Goal: Ask a question

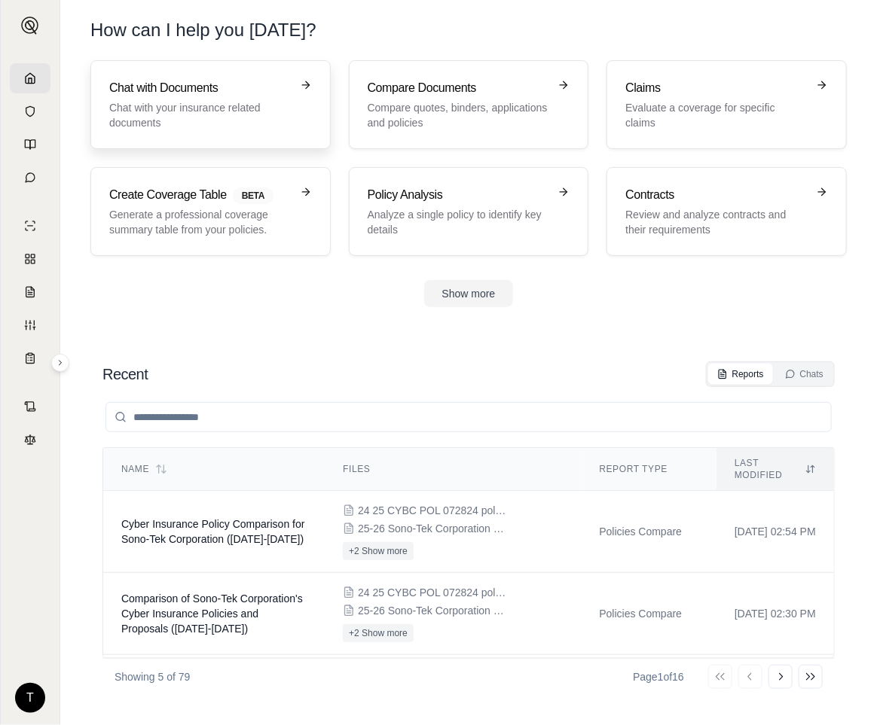
click at [177, 95] on h3 "Chat with Documents" at bounding box center [200, 88] width 182 height 18
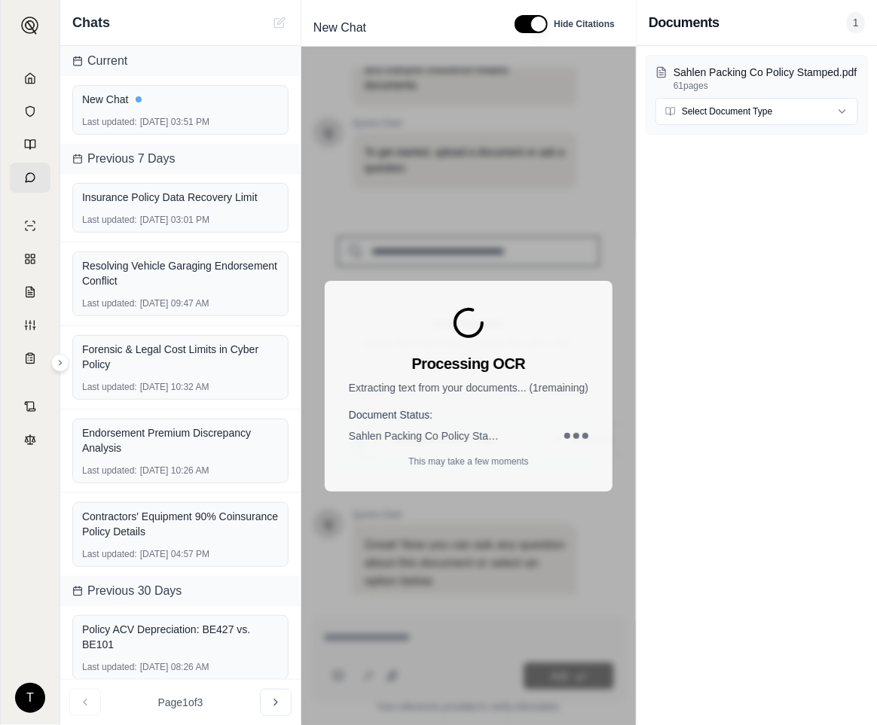
scroll to position [117, 0]
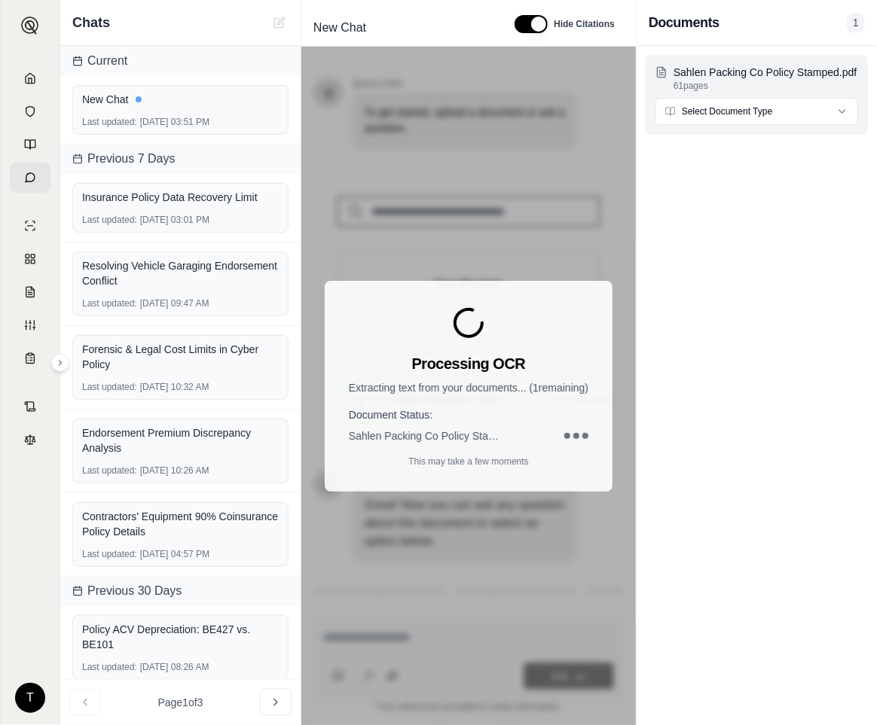
click at [841, 109] on html "T Chats Current New Chat Last updated: [DATE] 03:51 PM Previous 7 Days Insuranc…" at bounding box center [438, 362] width 877 height 725
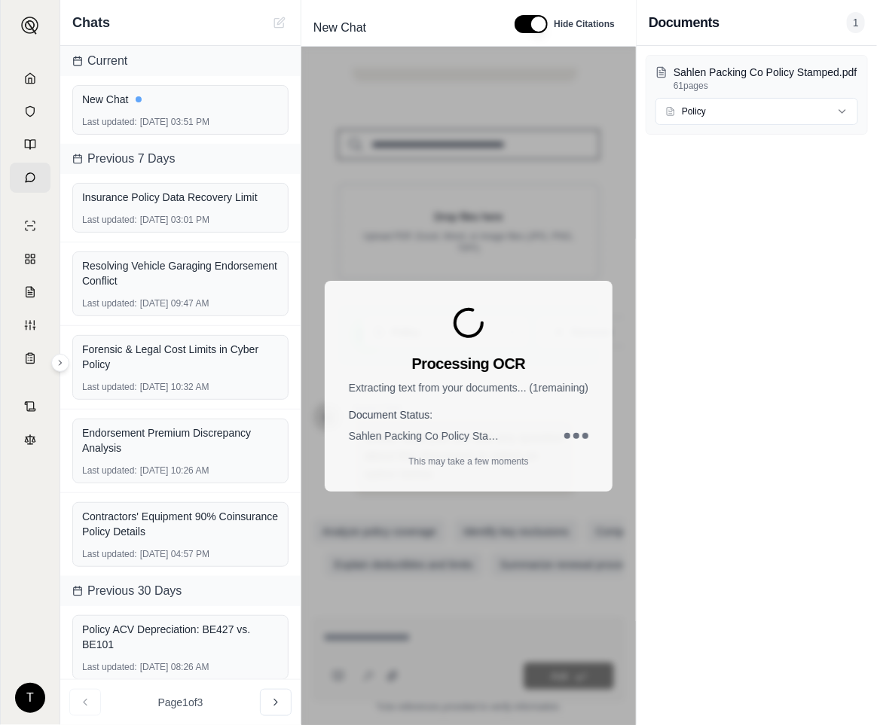
scroll to position [207, 0]
click at [688, 301] on div "Sahlen Packing Co Policy Stamped.pdf 61 pages Policy" at bounding box center [756, 385] width 240 height 679
click at [461, 139] on div "Processing OCR Extracting text from your documents... ( 1 remaining) Document S…" at bounding box center [468, 386] width 334 height 679
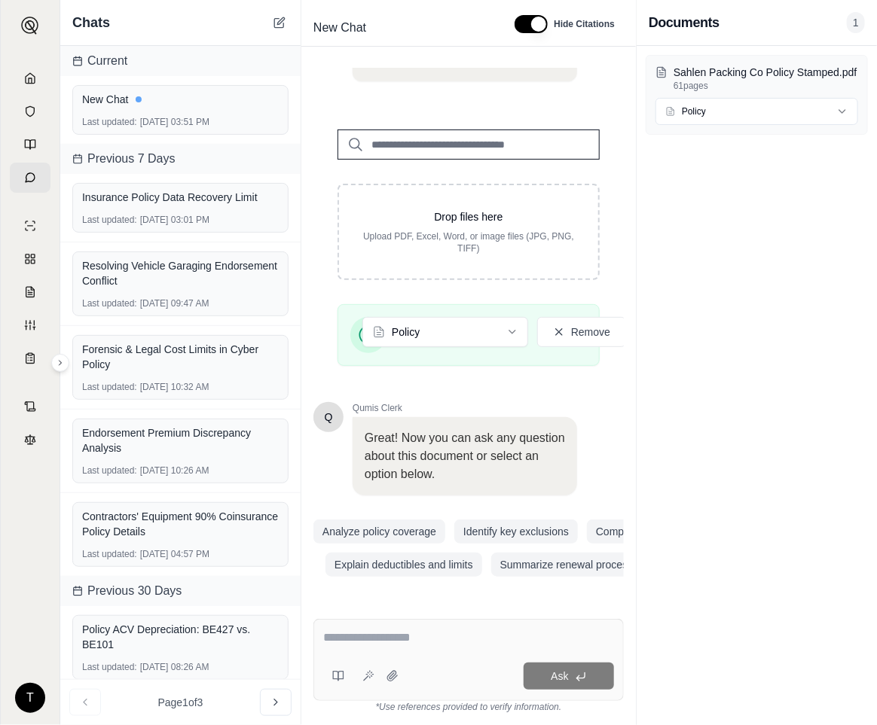
click at [340, 645] on textarea at bounding box center [468, 638] width 291 height 18
type textarea "*"
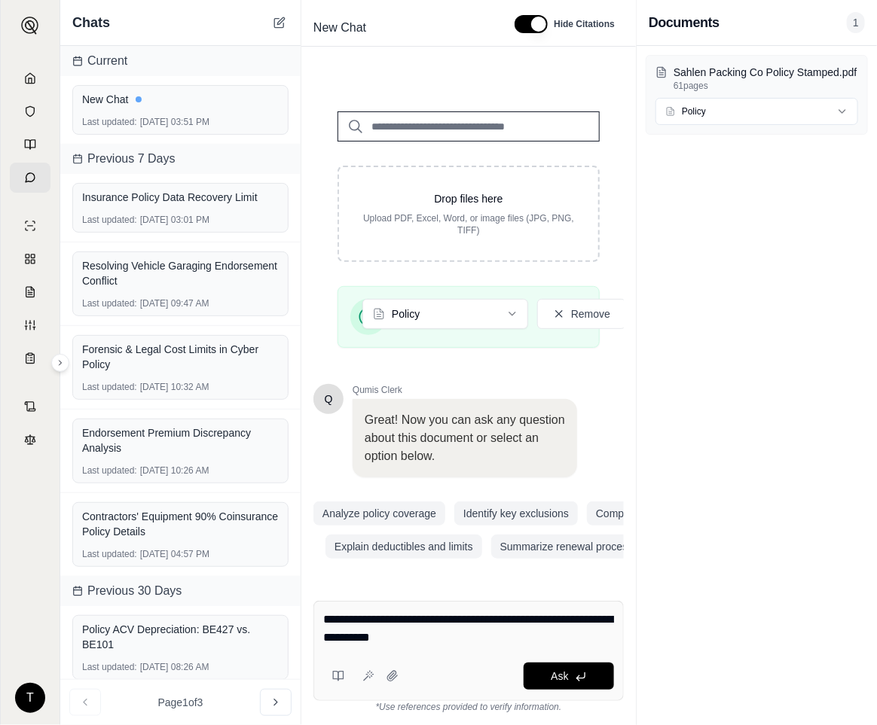
type textarea "**********"
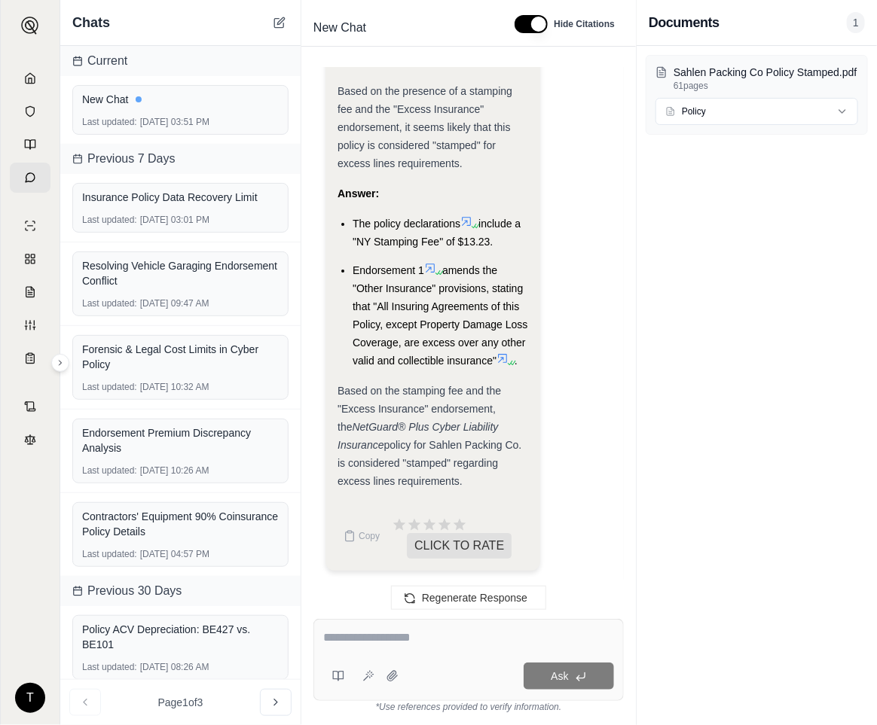
scroll to position [1740, 0]
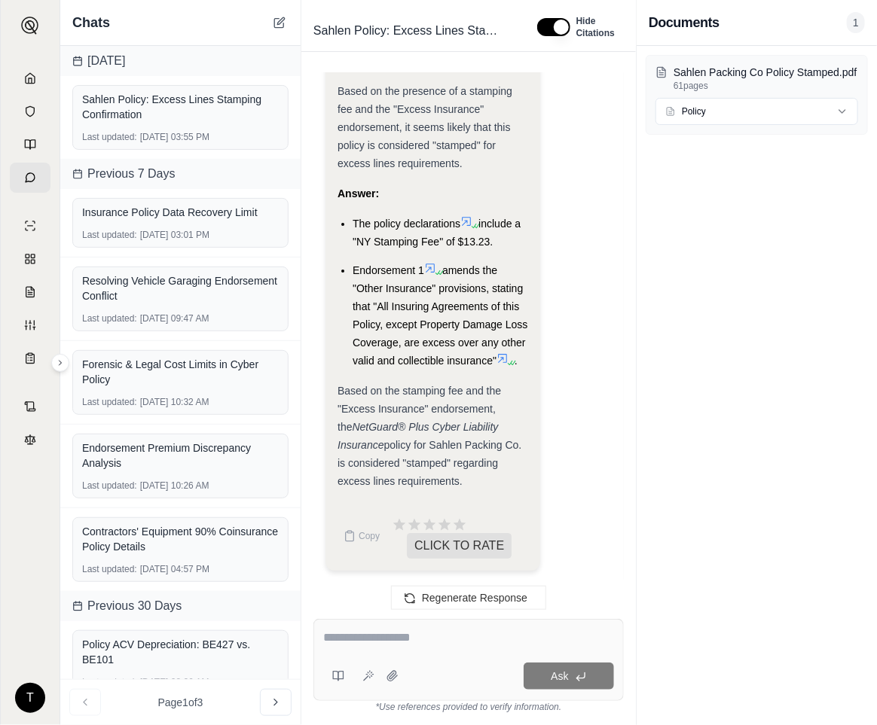
drag, startPoint x: 339, startPoint y: 191, endPoint x: 493, endPoint y: 477, distance: 325.2
drag, startPoint x: 493, startPoint y: 477, endPoint x: 372, endPoint y: 432, distance: 129.4
copy div "Answer: The policy declarations include a "NY Stamping Fee" of $13.23. Endorsem…"
